Goal: Transaction & Acquisition: Purchase product/service

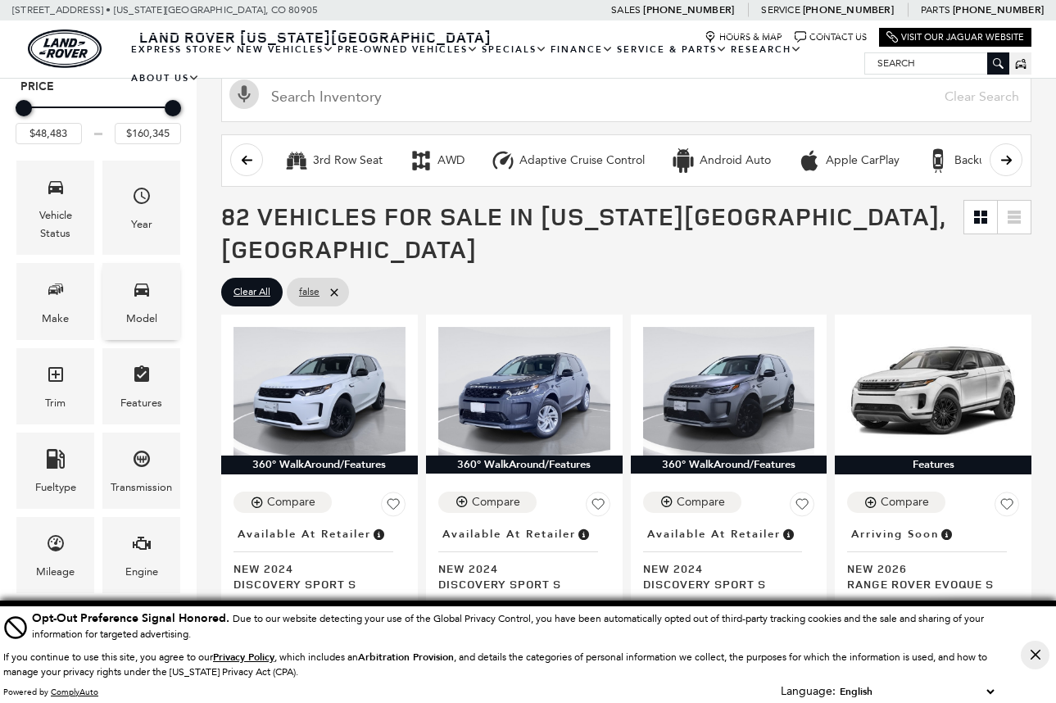
click at [144, 298] on icon "Model" at bounding box center [142, 289] width 20 height 20
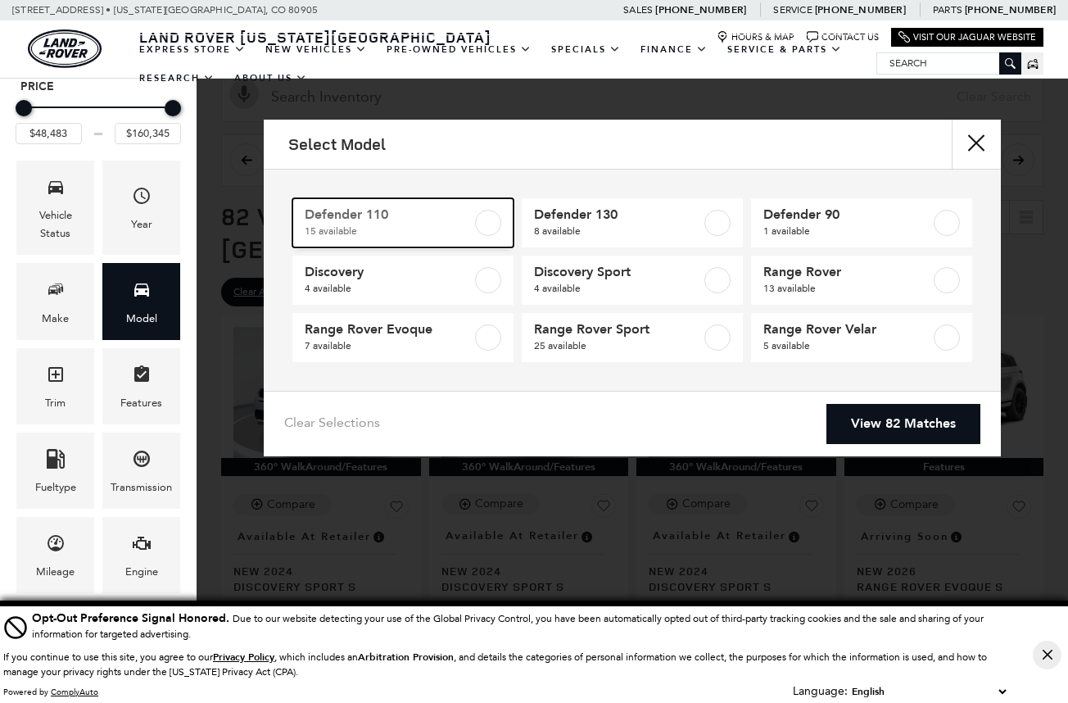
click at [490, 223] on label at bounding box center [488, 223] width 26 height 26
type input "$81,285"
type input "$124,545"
checkbox input "true"
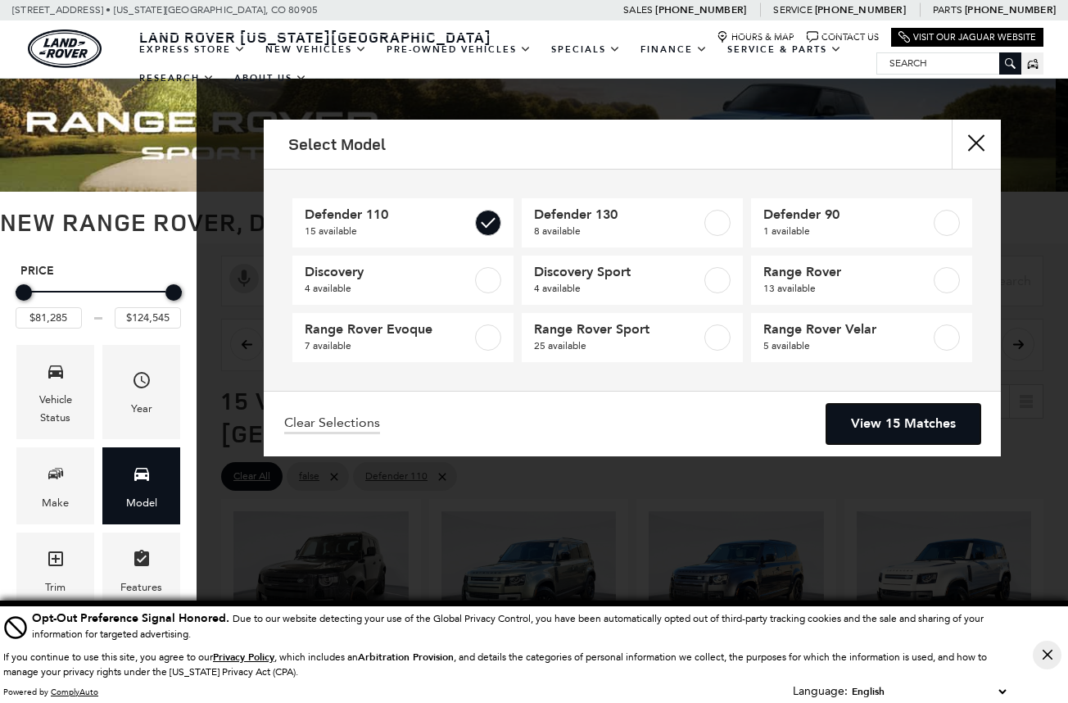
click at [895, 430] on link "View 15 Matches" at bounding box center [903, 424] width 154 height 40
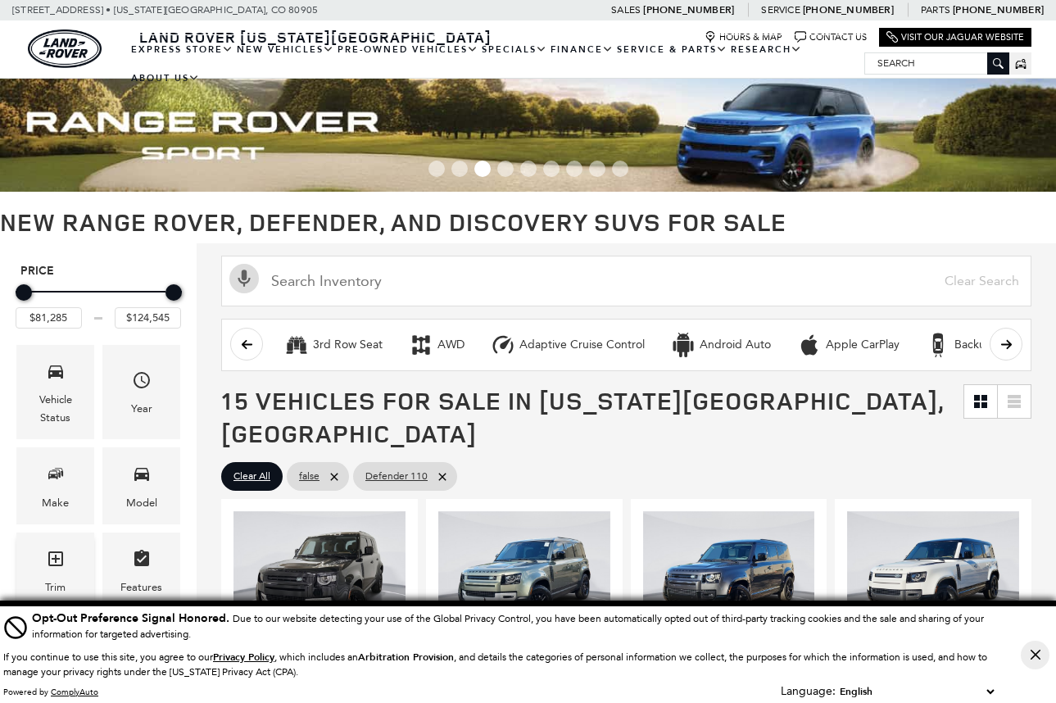
click at [70, 551] on div "Trim" at bounding box center [55, 570] width 78 height 76
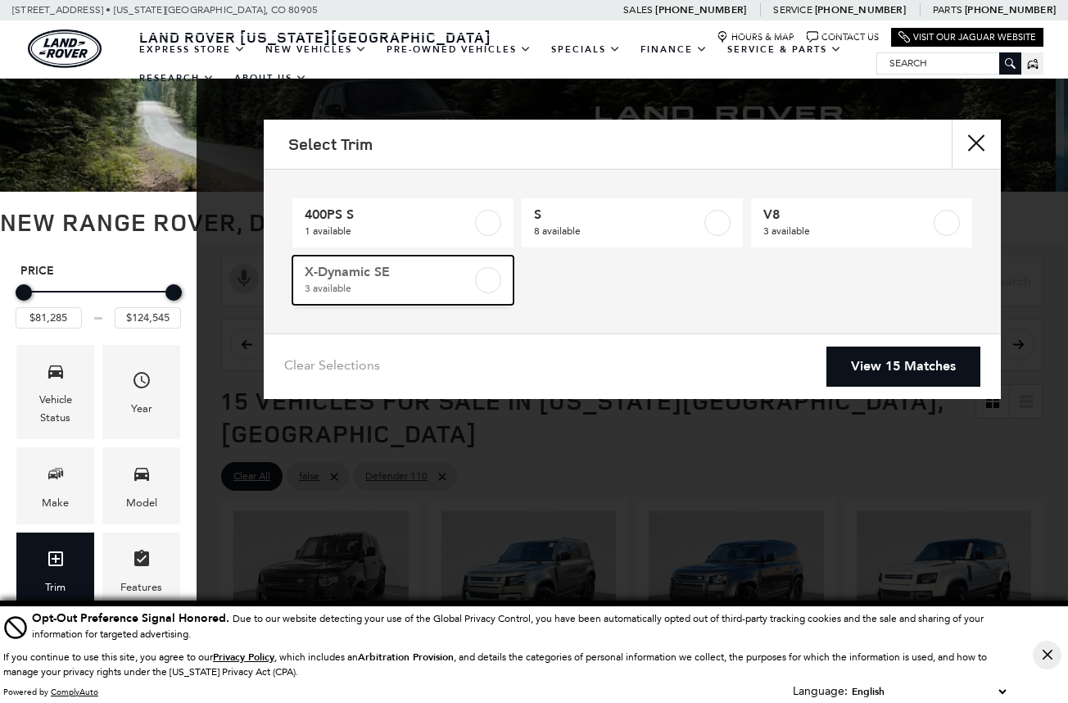
click at [513, 278] on link "X-Dynamic SE 3 available" at bounding box center [402, 280] width 221 height 49
type input "$85,878"
checkbox input "true"
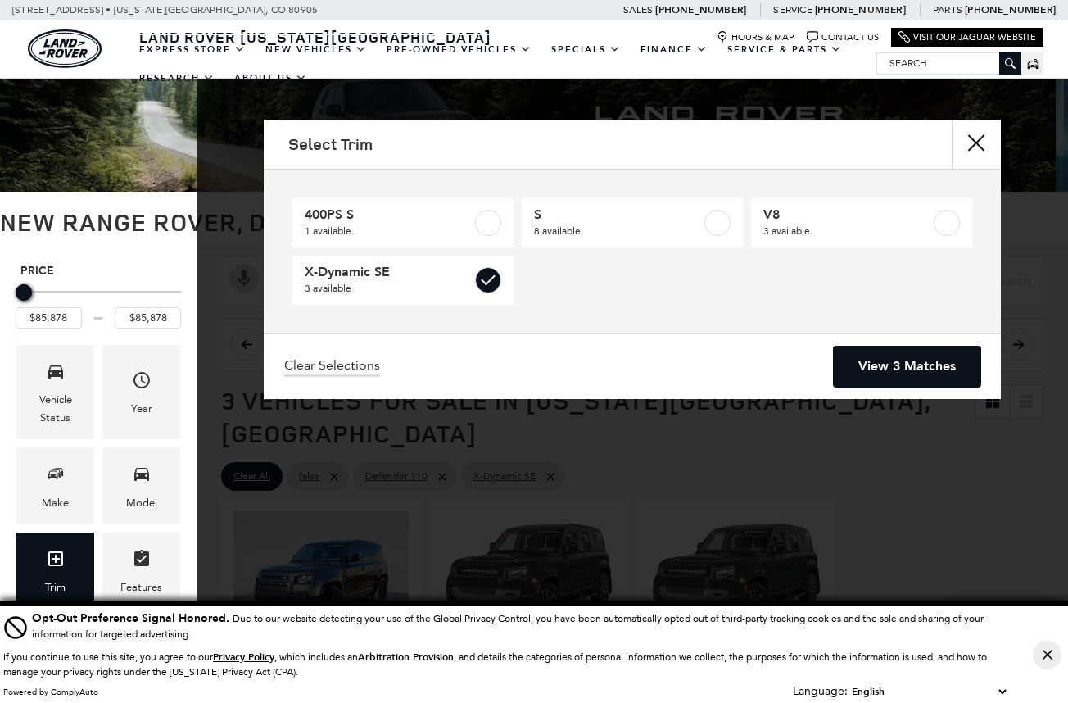
click at [894, 367] on link "View 3 Matches" at bounding box center [907, 366] width 147 height 40
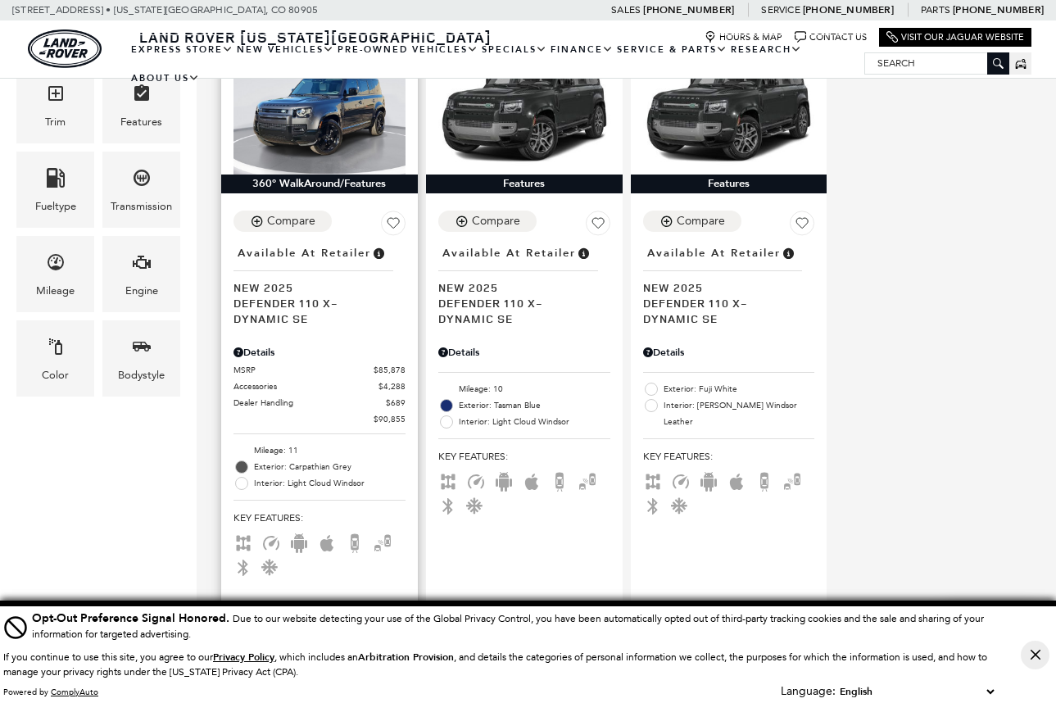
scroll to position [359, 0]
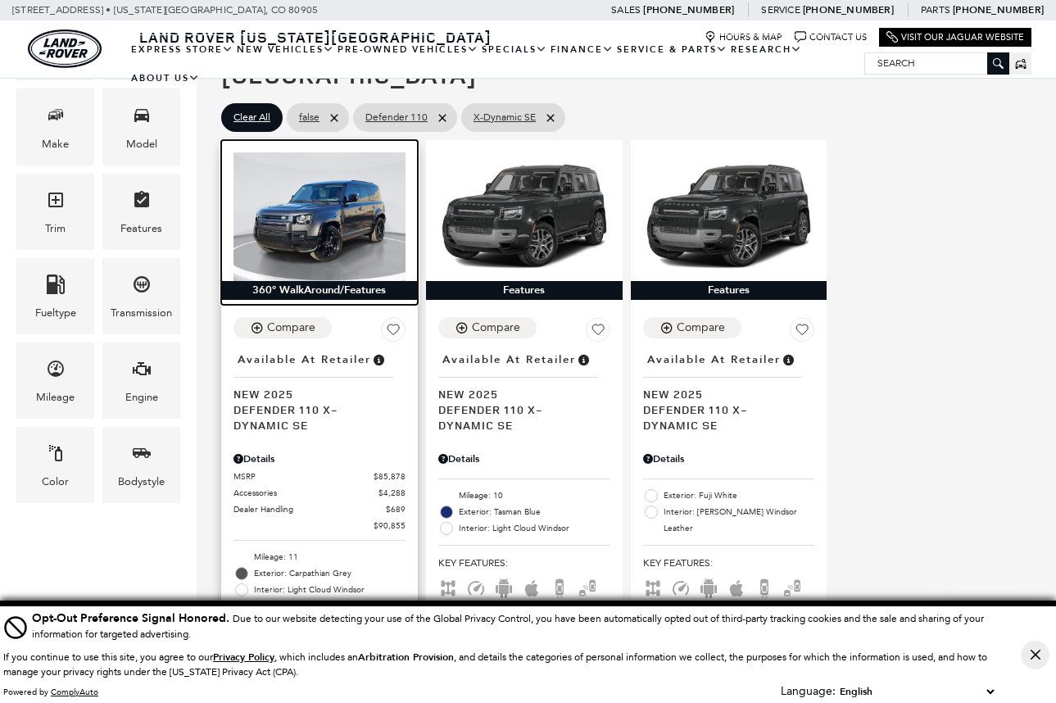
click at [323, 216] on img at bounding box center [319, 216] width 172 height 129
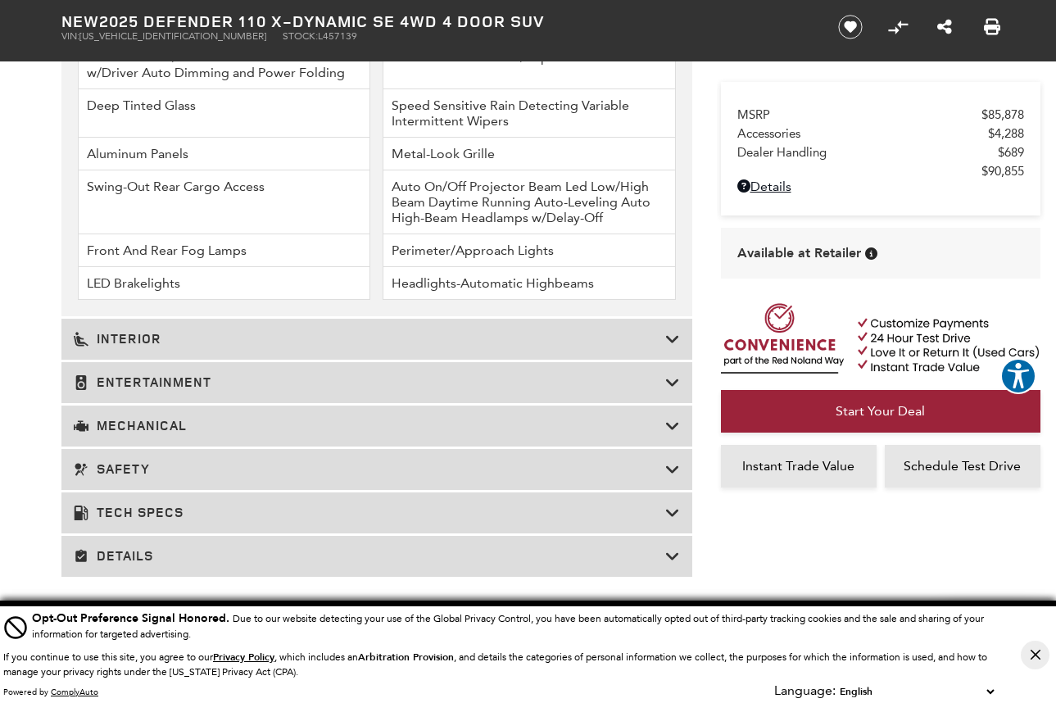
scroll to position [2906, 0]
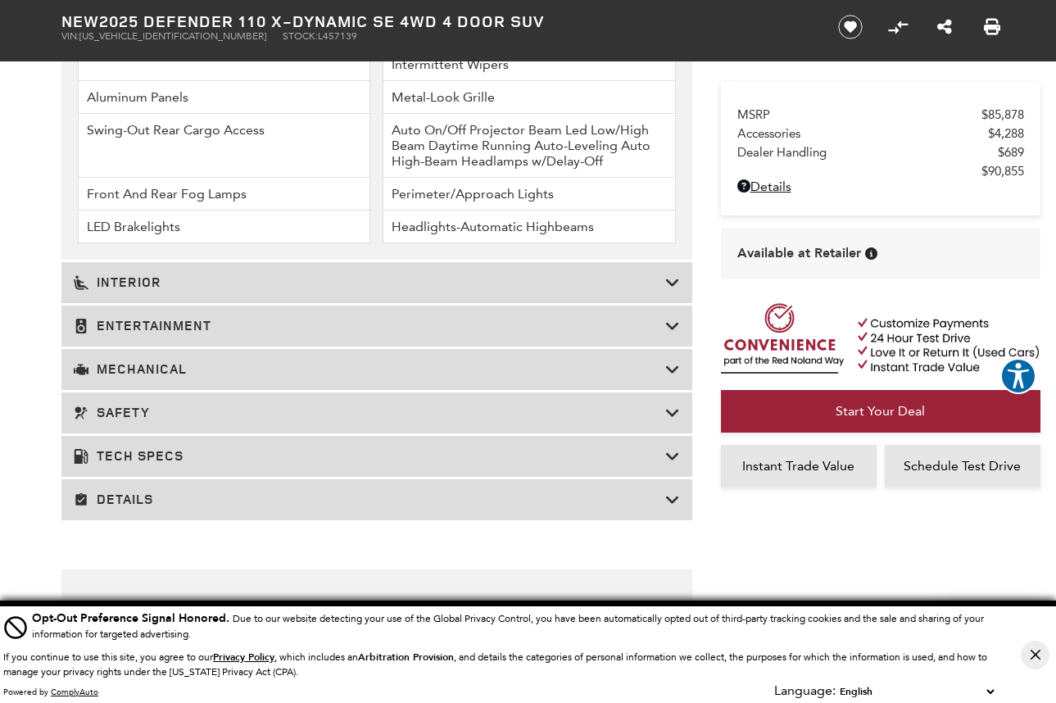
click at [671, 284] on icon at bounding box center [672, 282] width 15 height 16
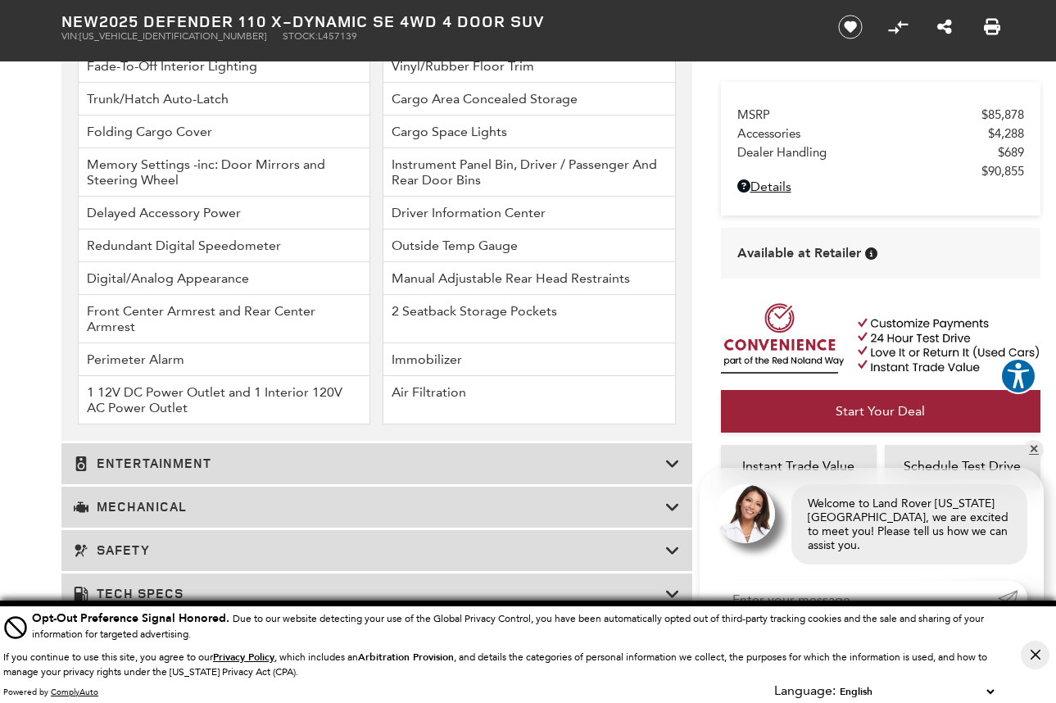
scroll to position [3301, 0]
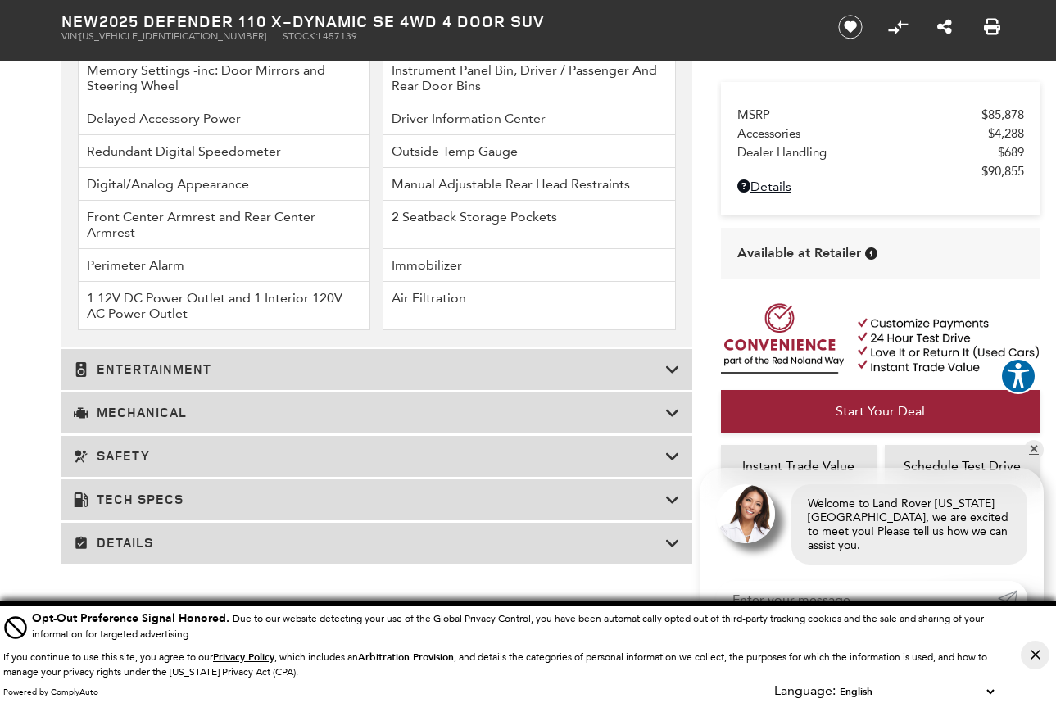
click at [668, 364] on icon at bounding box center [672, 369] width 15 height 16
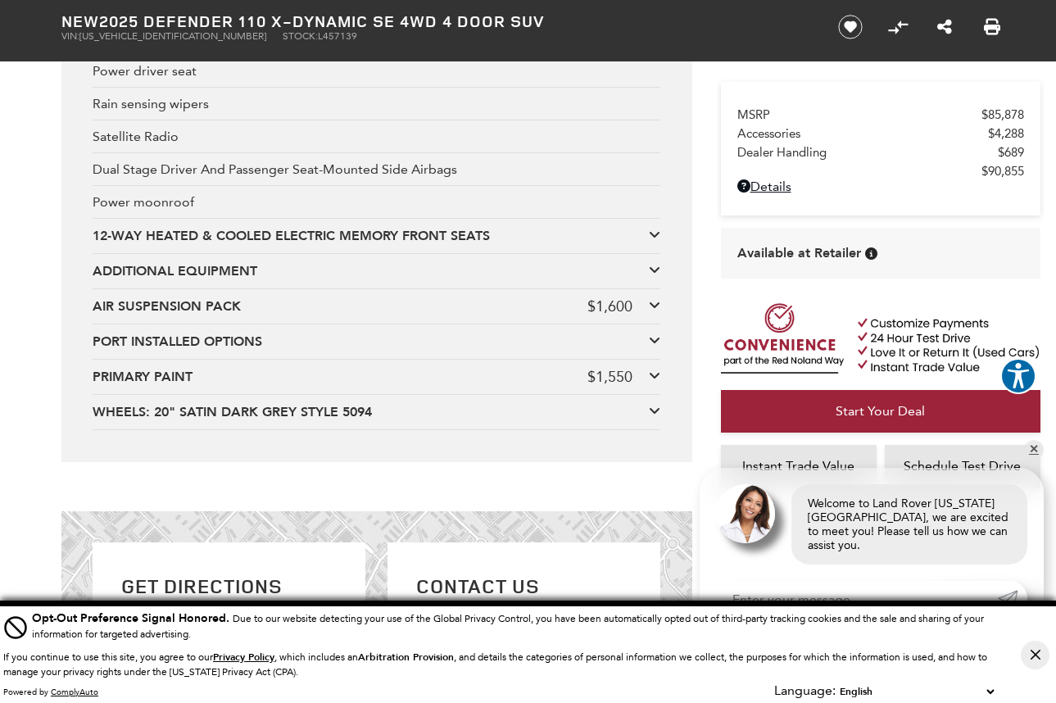
scroll to position [3766, 0]
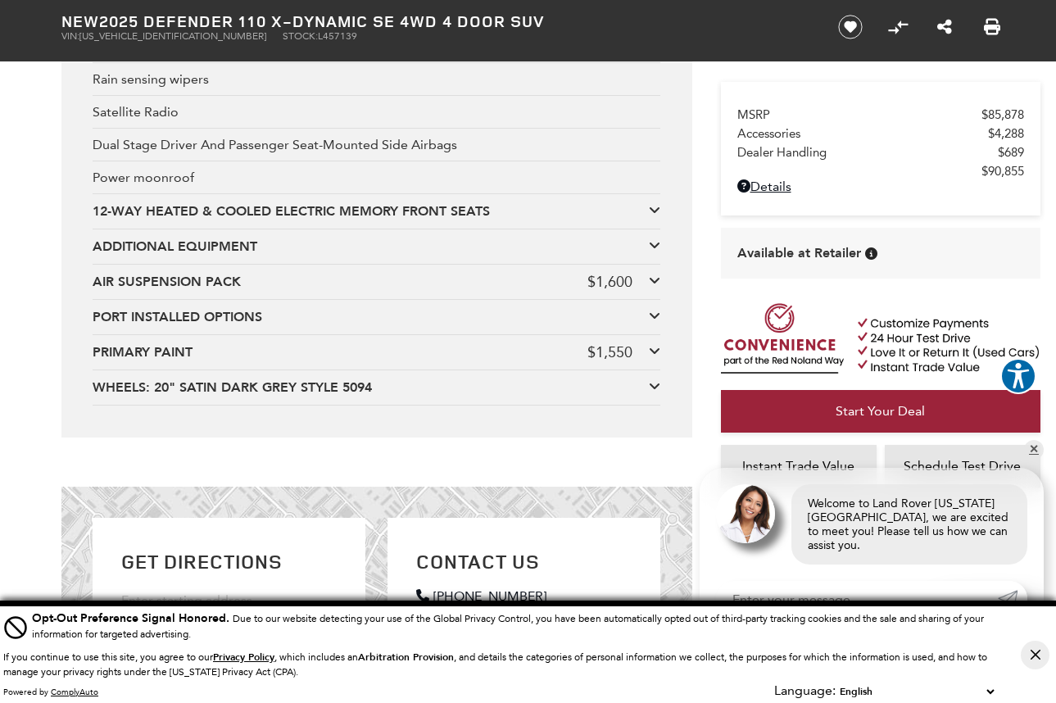
click at [654, 247] on icon at bounding box center [654, 244] width 11 height 13
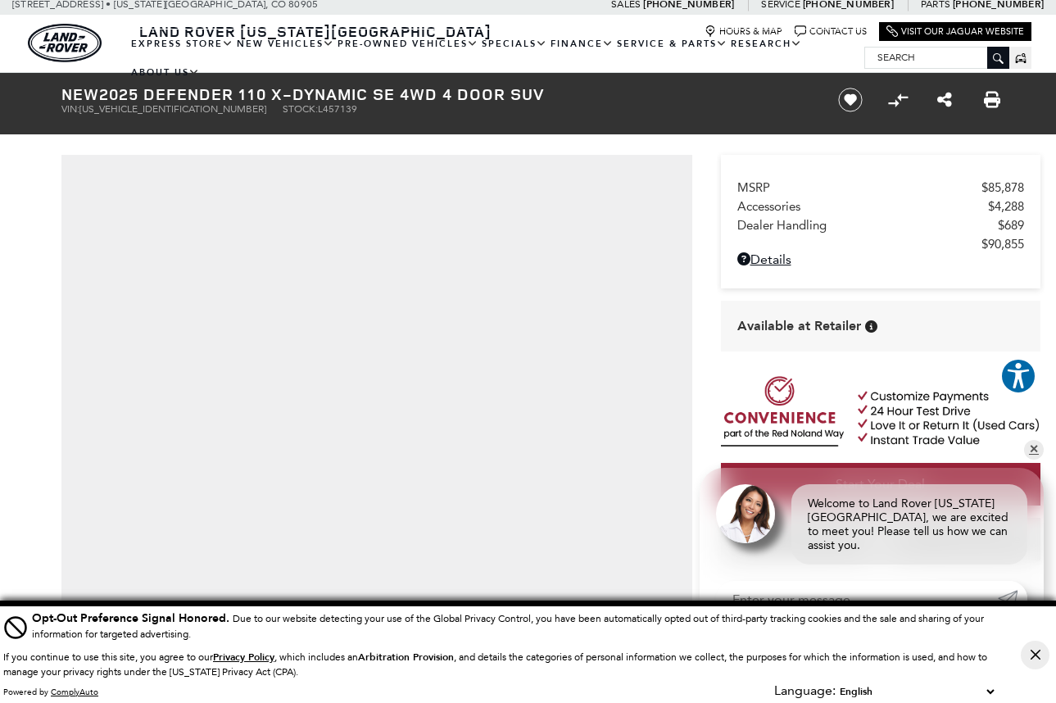
scroll to position [0, 0]
